Goal: Find specific page/section: Find specific page/section

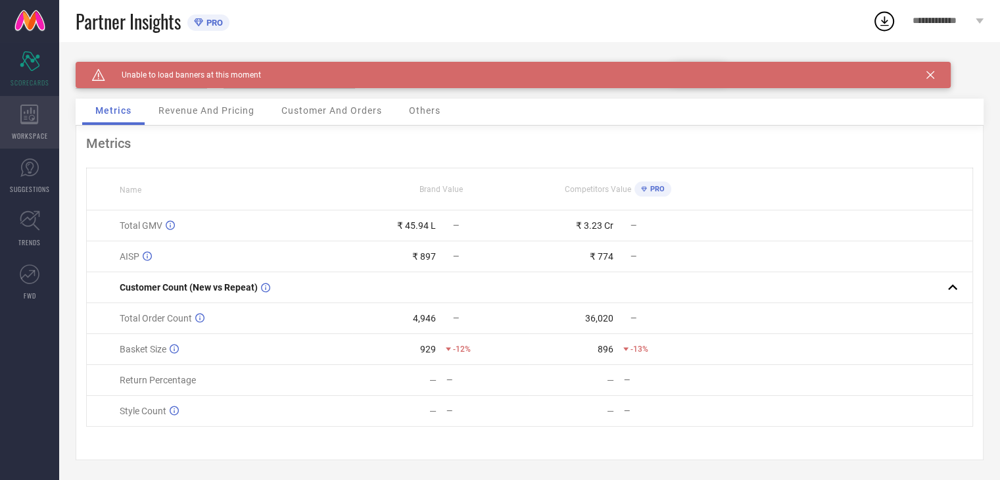
click at [35, 122] on icon at bounding box center [29, 115] width 18 height 20
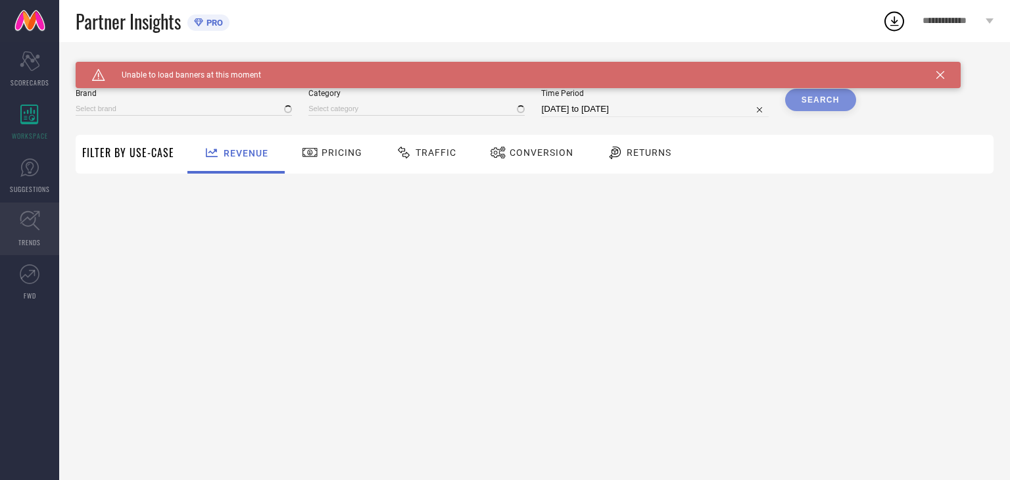
type input "ADIVA"
type input "All"
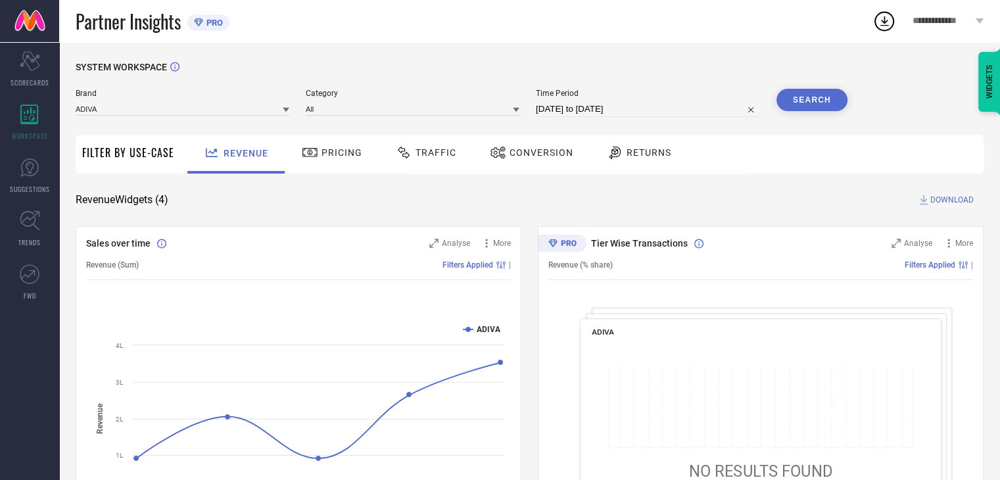
click at [555, 158] on span "Conversion" at bounding box center [541, 152] width 64 height 11
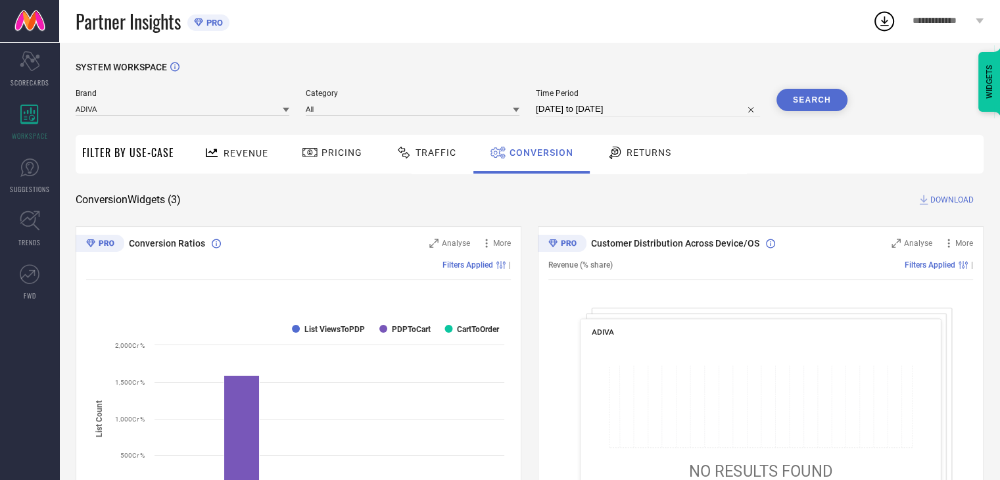
click at [655, 158] on div "Returns" at bounding box center [638, 152] width 71 height 22
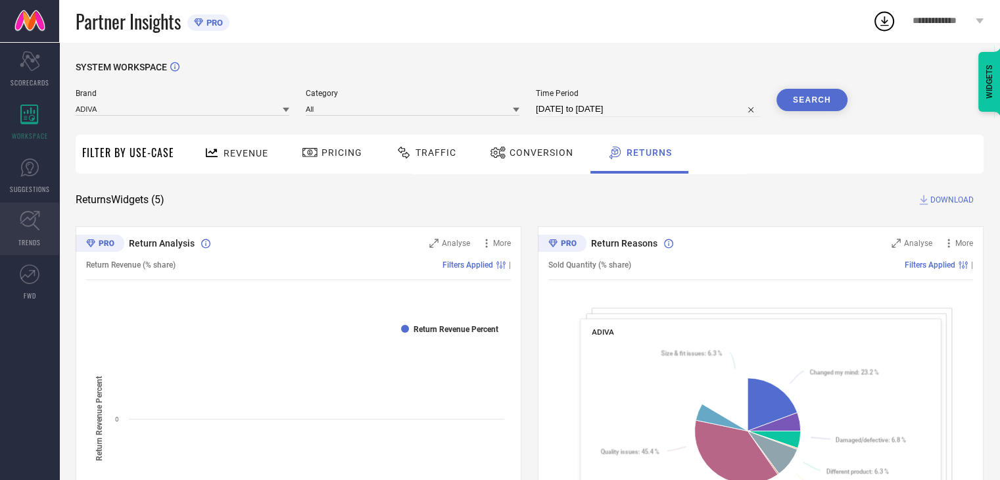
click at [32, 219] on icon at bounding box center [30, 220] width 20 height 20
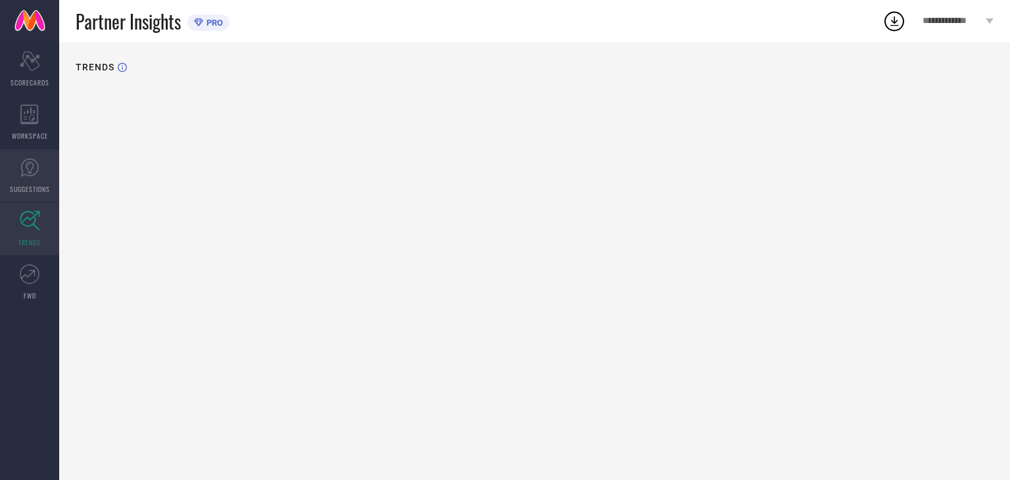
click at [34, 189] on span "SUGGESTIONS" at bounding box center [30, 189] width 40 height 10
